Goal: Find specific page/section: Find specific page/section

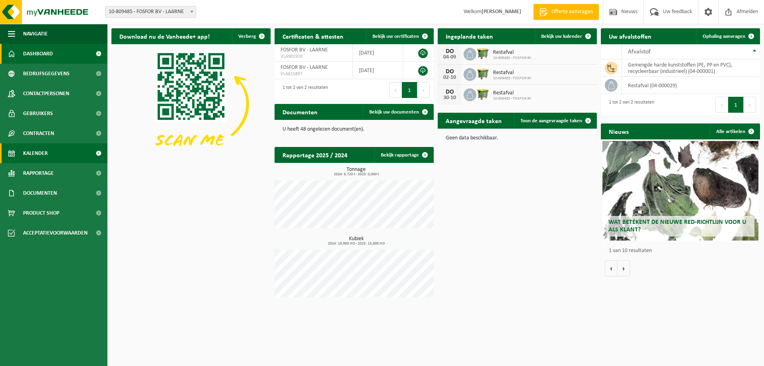
click at [31, 156] on span "Kalender" at bounding box center [35, 153] width 25 height 20
click at [34, 157] on span "Kalender" at bounding box center [35, 153] width 25 height 20
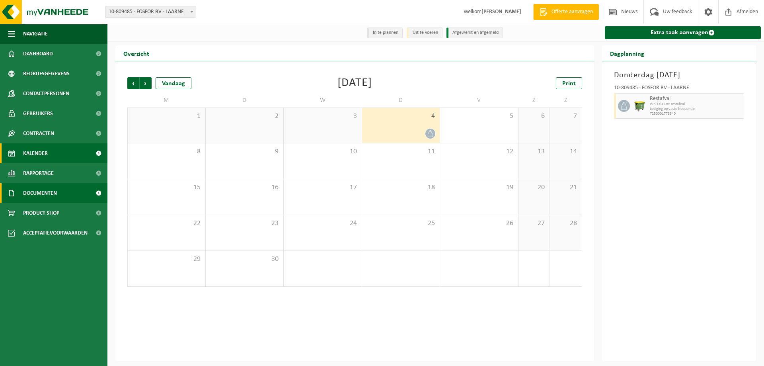
click at [30, 190] on span "Documenten" at bounding box center [40, 193] width 34 height 20
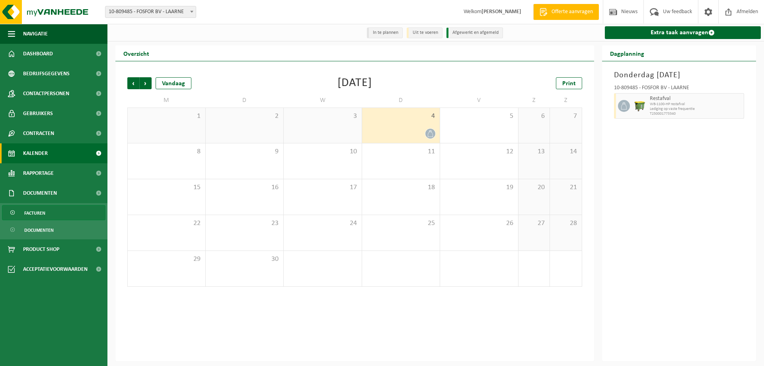
click at [33, 210] on span "Facturen" at bounding box center [34, 212] width 21 height 15
